Goal: Obtain resource: Obtain resource

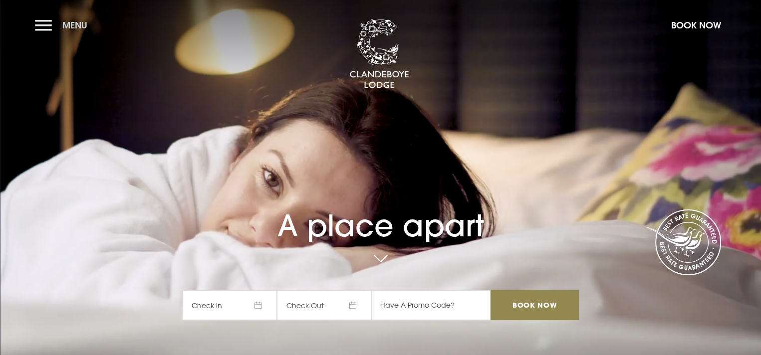
click at [36, 22] on button "Menu" at bounding box center [63, 24] width 57 height 21
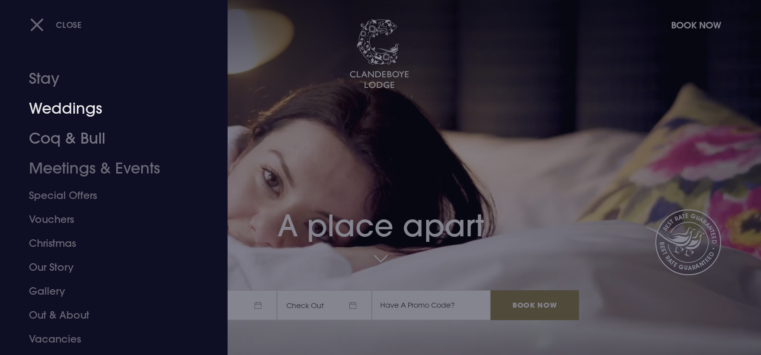
click at [75, 109] on link "Weddings" at bounding box center [108, 109] width 158 height 30
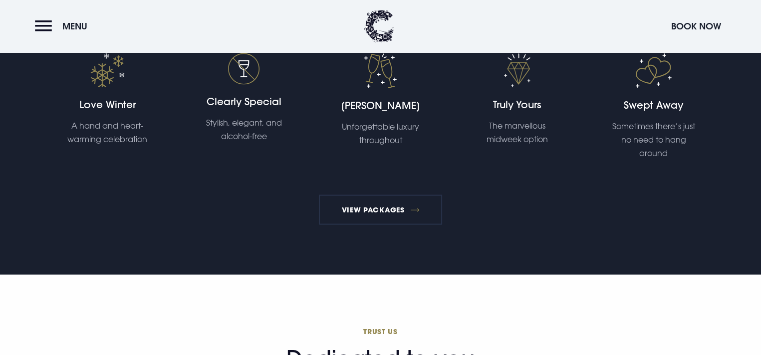
scroll to position [2196, 0]
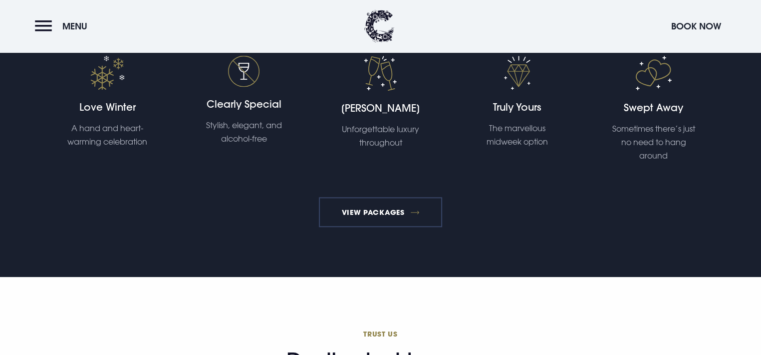
click at [390, 207] on link "View Packages" at bounding box center [380, 213] width 123 height 30
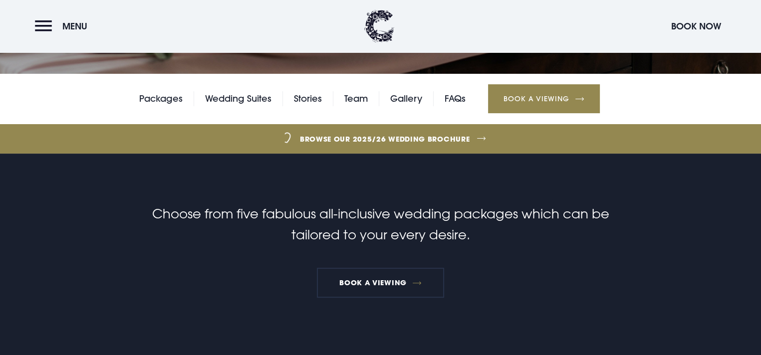
scroll to position [200, 0]
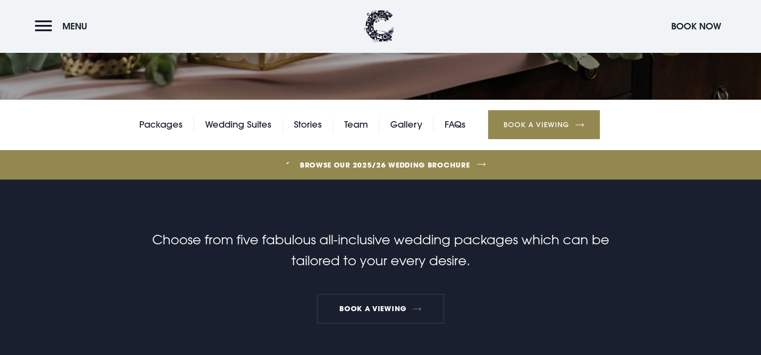
click at [368, 166] on link "Browse our 2025/26 wedding brochure" at bounding box center [385, 164] width 1693 height 37
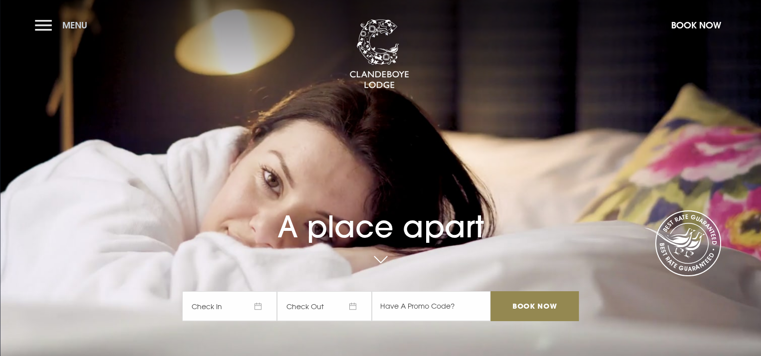
click at [44, 21] on button "Menu" at bounding box center [63, 24] width 57 height 21
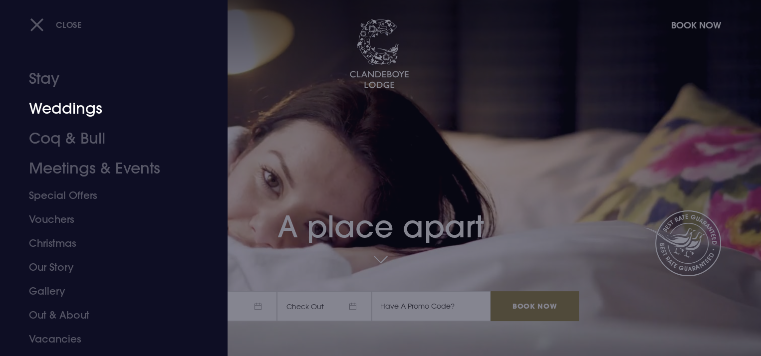
click at [86, 111] on link "Weddings" at bounding box center [108, 109] width 158 height 30
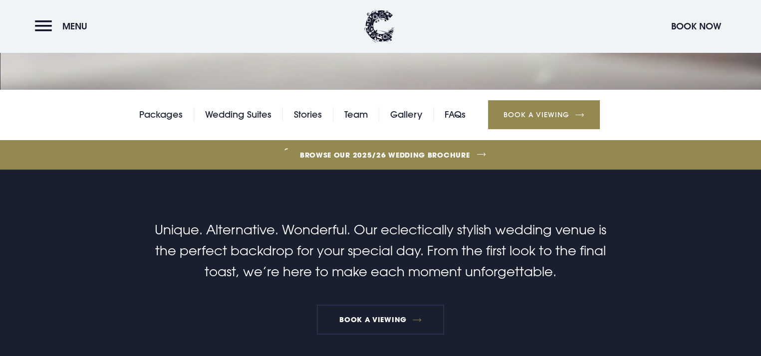
scroll to position [300, 0]
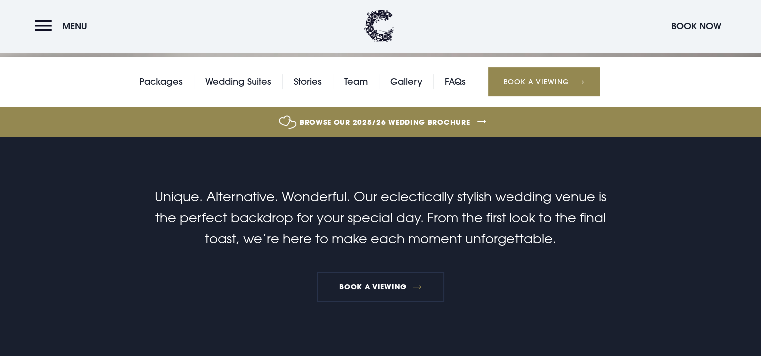
click at [356, 124] on link "Browse our 2025/26 wedding brochure" at bounding box center [385, 121] width 1693 height 37
